Goal: Information Seeking & Learning: Learn about a topic

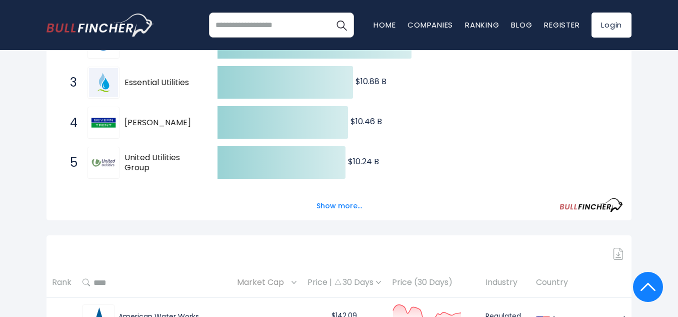
scroll to position [263, 0]
click at [328, 202] on button "Show more..." at bounding box center [340, 205] width 58 height 17
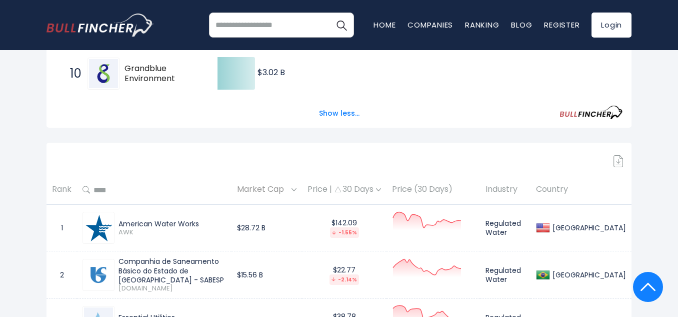
scroll to position [562, 0]
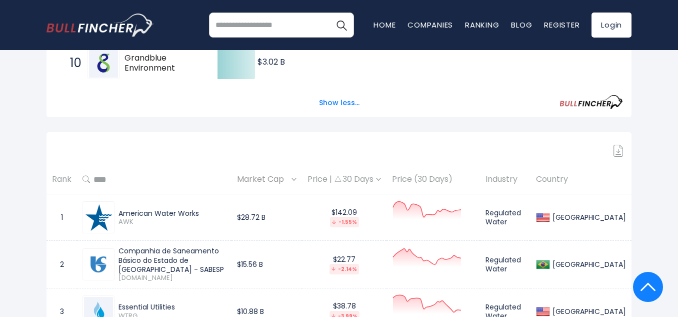
drag, startPoint x: 205, startPoint y: 215, endPoint x: 117, endPoint y: 208, distance: 88.3
click at [117, 209] on div "American Water Works AWK" at bounding box center [171, 218] width 112 height 18
copy div "American Water Works"
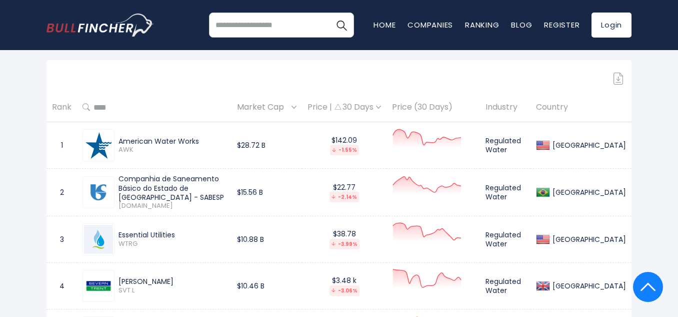
scroll to position [635, 0]
drag, startPoint x: 181, startPoint y: 197, endPoint x: 118, endPoint y: 174, distance: 67.4
click at [118, 174] on div "Companhia de Saneamento Básico do Estado de [GEOGRAPHIC_DATA] - SABESP [DOMAIN_…" at bounding box center [171, 191] width 112 height 36
drag, startPoint x: 180, startPoint y: 231, endPoint x: 113, endPoint y: 228, distance: 67.1
click at [113, 228] on div "Essential Utilities WTRG" at bounding box center [155, 238] width 144 height 32
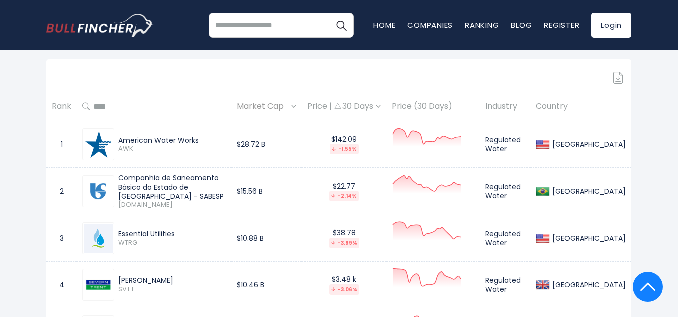
copy div "Essential Utilities"
